Goal: Task Accomplishment & Management: Use online tool/utility

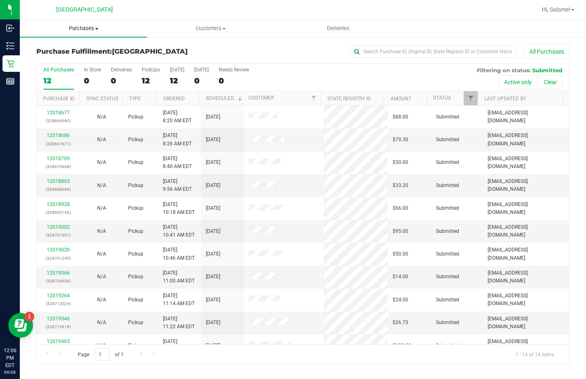
click at [86, 25] on span "Purchases" at bounding box center [83, 28] width 127 height 7
click at [82, 59] on li "Fulfillment" at bounding box center [83, 60] width 127 height 10
click at [169, 99] on link "Ordered" at bounding box center [173, 99] width 21 height 6
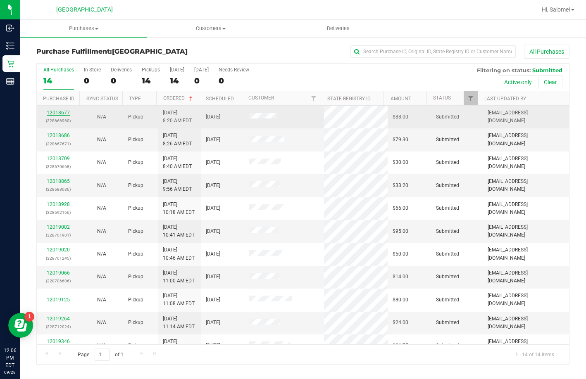
click at [60, 114] on link "12018677" at bounding box center [58, 113] width 23 height 6
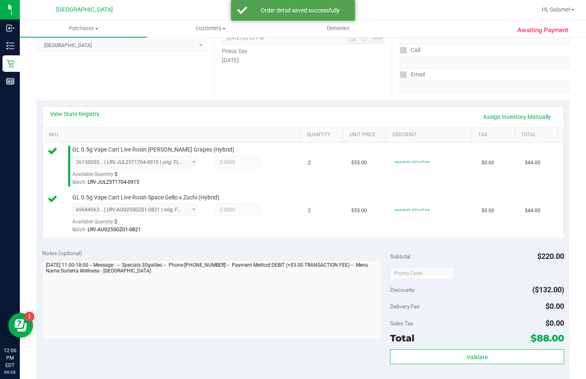
scroll to position [207, 0]
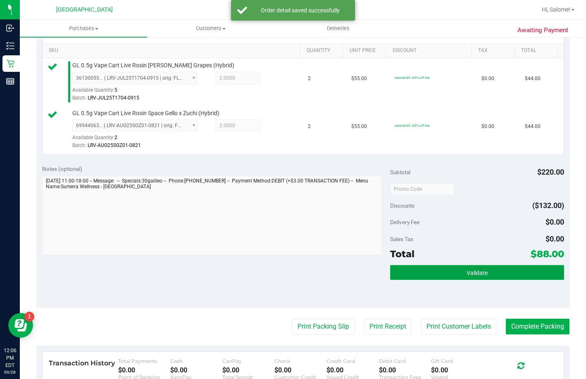
click at [441, 280] on button "Validate" at bounding box center [477, 272] width 174 height 15
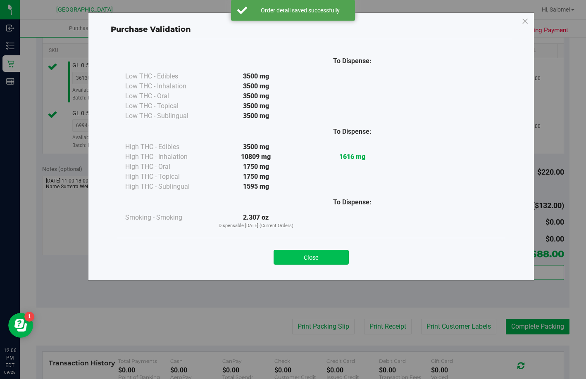
click at [332, 256] on button "Close" at bounding box center [310, 257] width 75 height 15
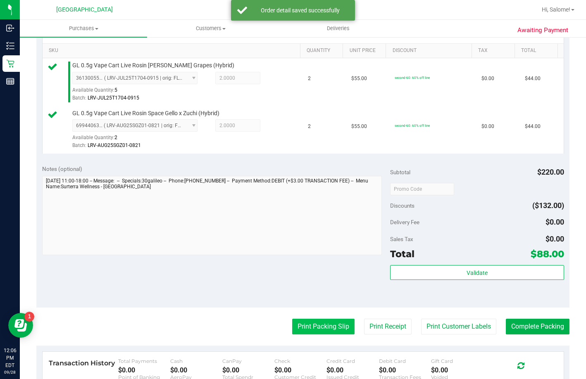
click at [319, 335] on button "Print Packing Slip" at bounding box center [323, 327] width 62 height 16
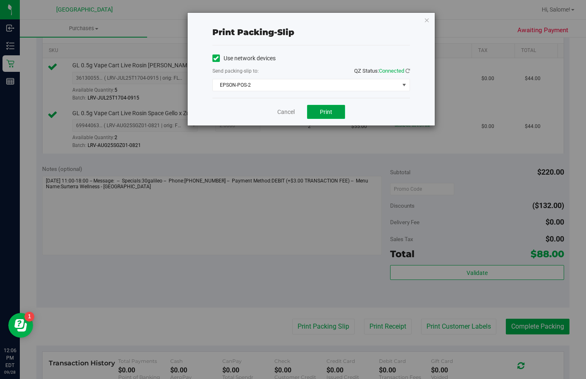
click at [333, 109] on button "Print" at bounding box center [326, 112] width 38 height 14
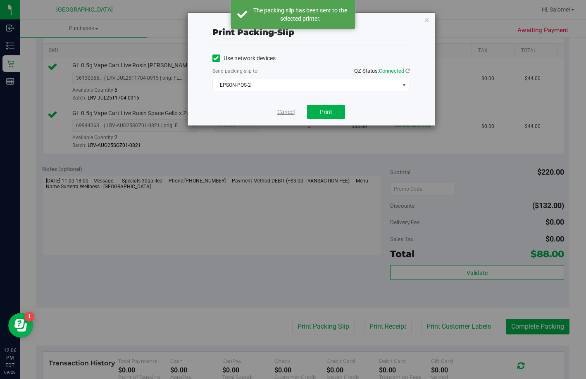
click at [287, 111] on link "Cancel" at bounding box center [285, 112] width 17 height 9
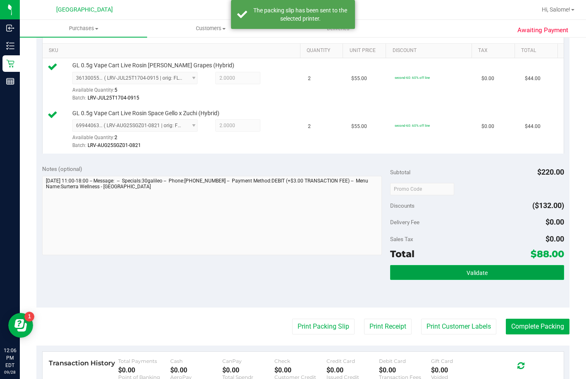
click at [475, 280] on button "Validate" at bounding box center [477, 272] width 174 height 15
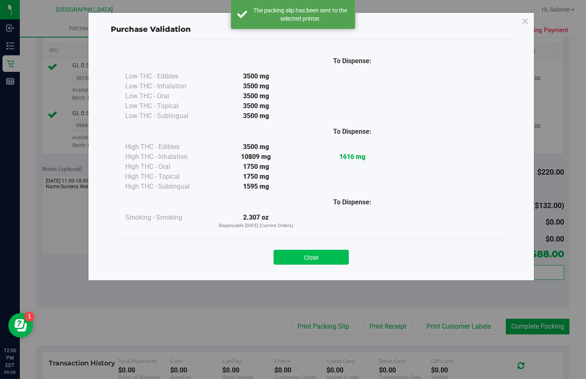
click at [311, 254] on button "Close" at bounding box center [310, 257] width 75 height 15
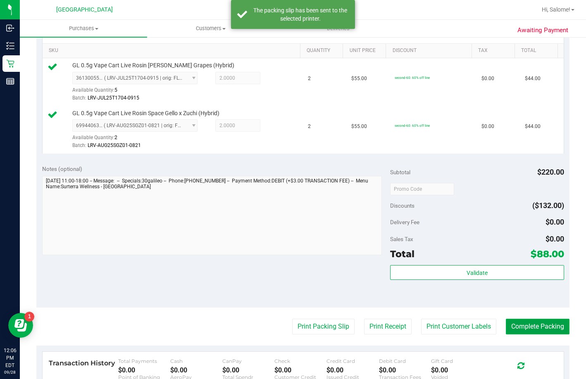
click at [522, 335] on button "Complete Packing" at bounding box center [538, 327] width 64 height 16
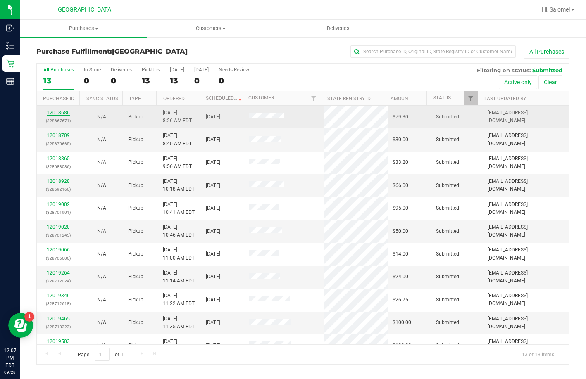
click at [66, 111] on link "12018686" at bounding box center [58, 113] width 23 height 6
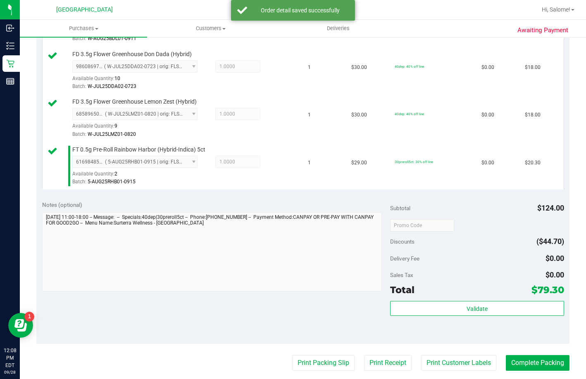
scroll to position [330, 0]
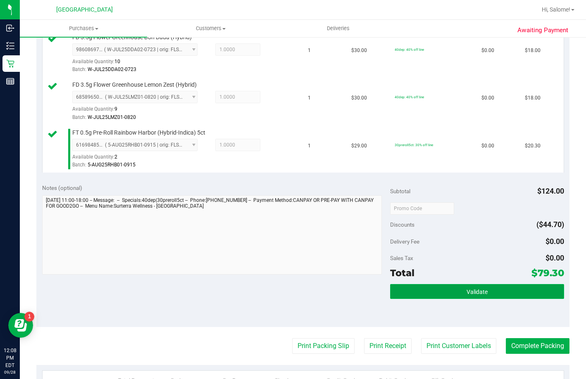
click at [441, 299] on button "Validate" at bounding box center [477, 291] width 174 height 15
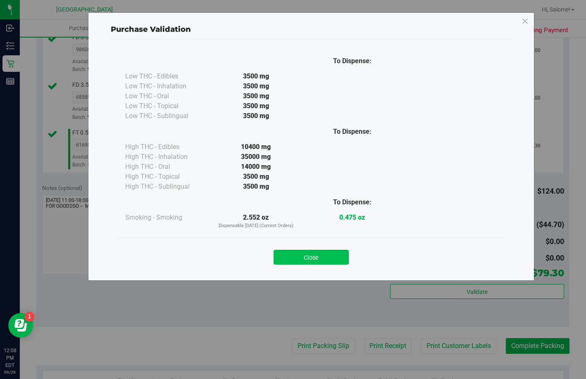
click at [294, 255] on button "Close" at bounding box center [310, 257] width 75 height 15
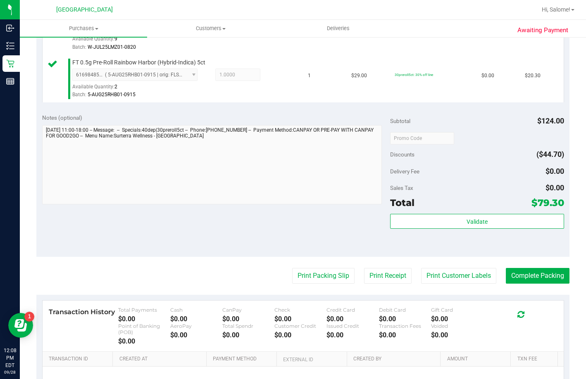
scroll to position [496, 0]
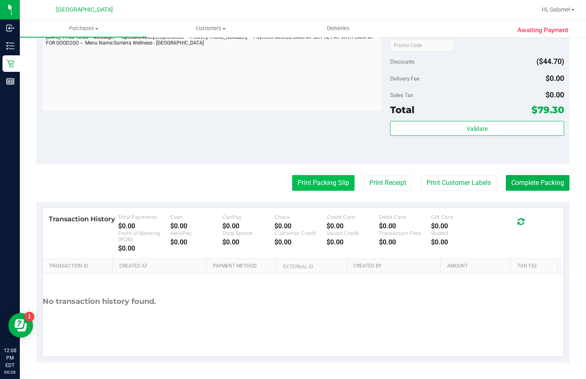
click at [313, 191] on button "Print Packing Slip" at bounding box center [323, 183] width 62 height 16
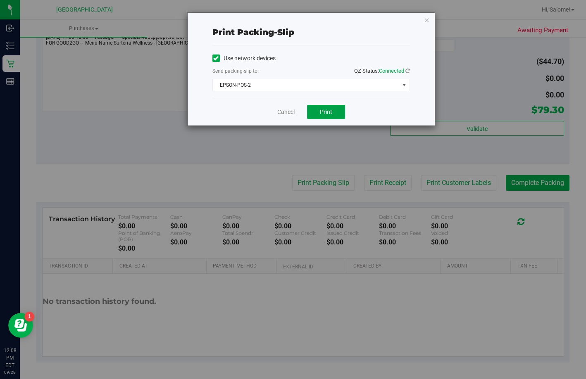
click at [327, 110] on span "Print" at bounding box center [326, 112] width 12 height 7
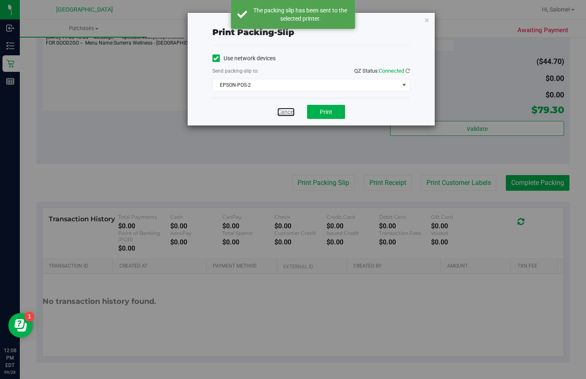
drag, startPoint x: 288, startPoint y: 112, endPoint x: 416, endPoint y: 173, distance: 141.2
click at [289, 113] on link "Cancel" at bounding box center [285, 112] width 17 height 9
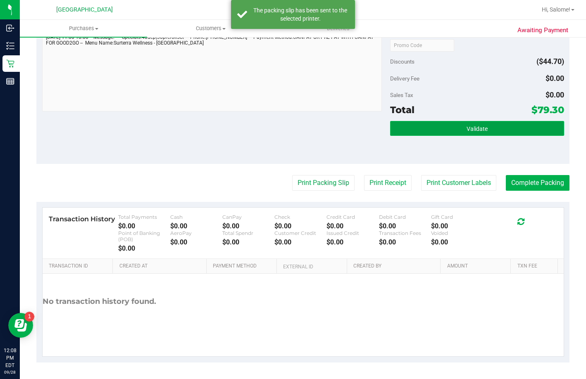
click at [461, 136] on button "Validate" at bounding box center [477, 128] width 174 height 15
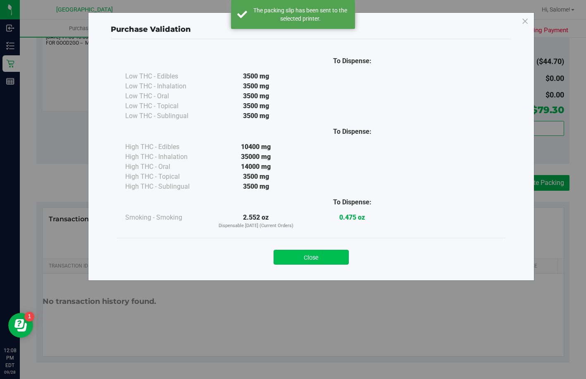
click at [323, 264] on button "Close" at bounding box center [310, 257] width 75 height 15
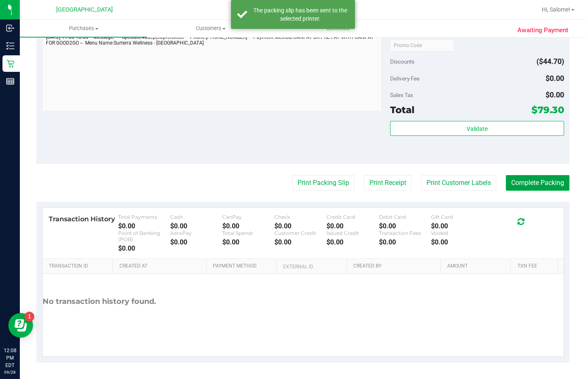
click at [518, 191] on button "Complete Packing" at bounding box center [538, 183] width 64 height 16
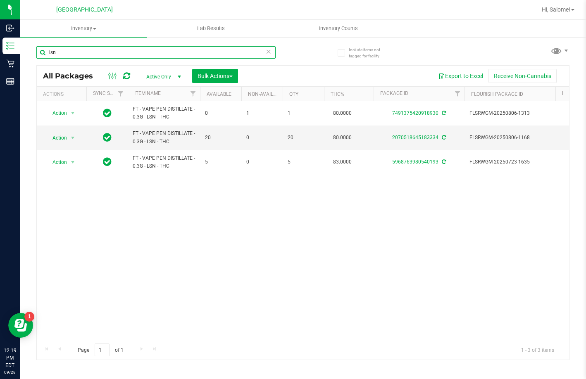
click at [199, 50] on input "lsn" at bounding box center [155, 52] width 239 height 12
type input "hbg"
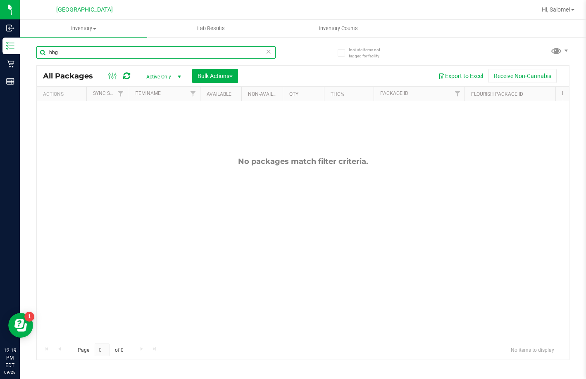
click at [225, 50] on input "hbg" at bounding box center [155, 52] width 239 height 12
click at [226, 50] on input "hbg" at bounding box center [155, 52] width 239 height 12
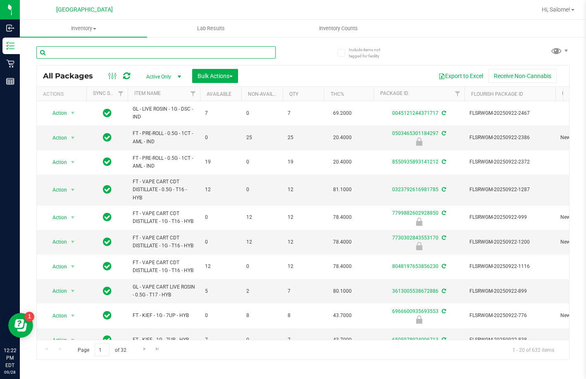
click at [140, 51] on input "text" at bounding box center [155, 52] width 239 height 12
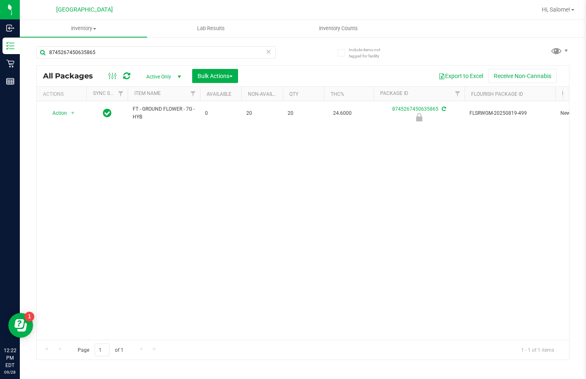
click at [172, 109] on span "FT - GROUND FLOWER - 7G - HYB" at bounding box center [164, 113] width 62 height 16
click at [214, 51] on input "8745267450635865" at bounding box center [155, 52] width 239 height 12
paste input "FT - GROUND FLOWER - 7G - HYB"
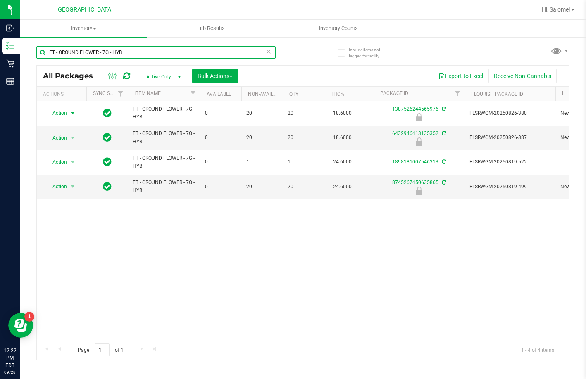
type input "FT - GROUND FLOWER - 7G - HYB"
click at [62, 114] on span "Action" at bounding box center [56, 113] width 22 height 12
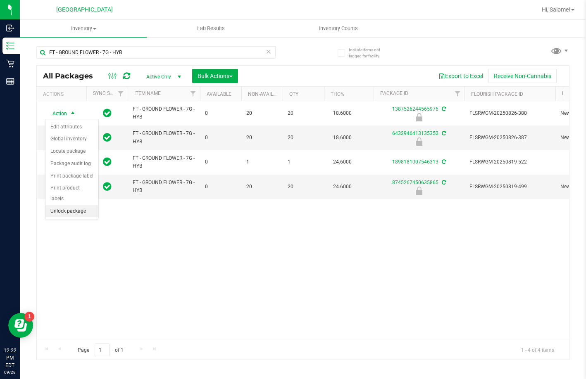
click at [78, 205] on li "Unlock package" at bounding box center [71, 211] width 53 height 12
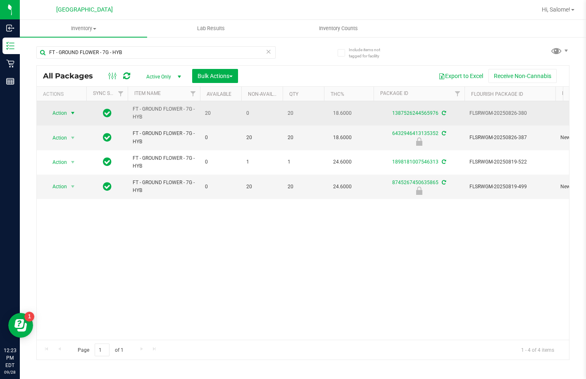
click at [71, 114] on span "select" at bounding box center [72, 113] width 7 height 7
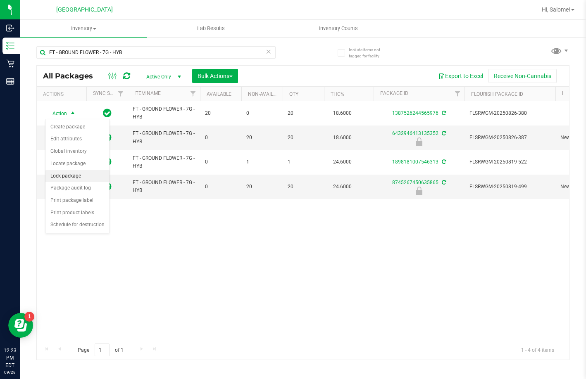
click at [87, 174] on li "Lock package" at bounding box center [77, 176] width 64 height 12
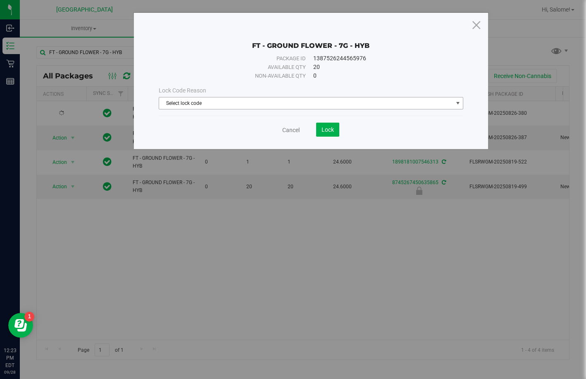
click at [332, 105] on span "Select lock code" at bounding box center [306, 103] width 294 height 12
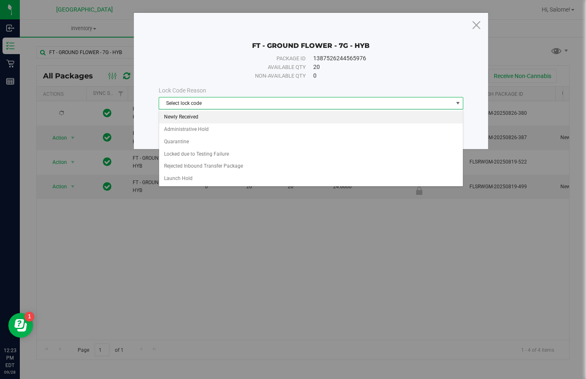
click at [225, 115] on li "Newly Received" at bounding box center [311, 117] width 304 height 12
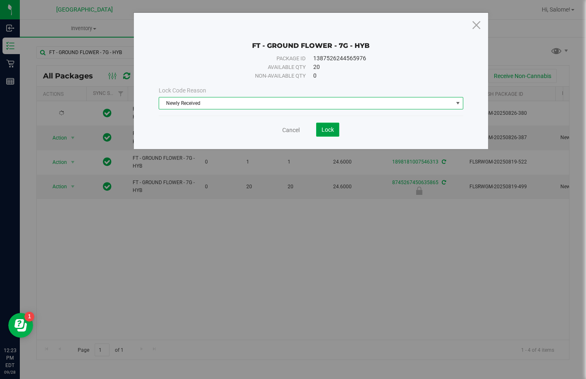
click at [329, 132] on span "Lock" at bounding box center [327, 129] width 12 height 7
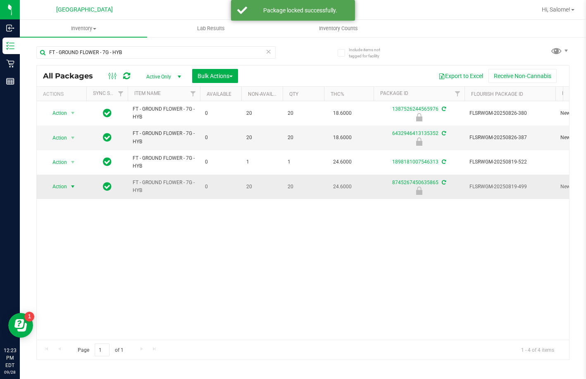
click at [63, 188] on span "Action" at bounding box center [56, 187] width 22 height 12
click at [79, 279] on li "Unlock package" at bounding box center [71, 285] width 53 height 12
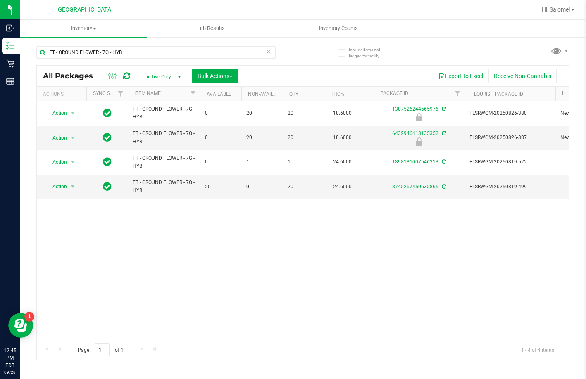
click at [268, 52] on icon at bounding box center [269, 51] width 6 height 10
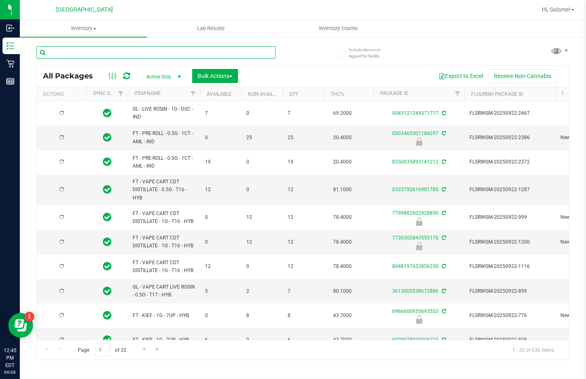
click at [246, 54] on input "text" at bounding box center [155, 52] width 239 height 12
